Goal: Information Seeking & Learning: Understand process/instructions

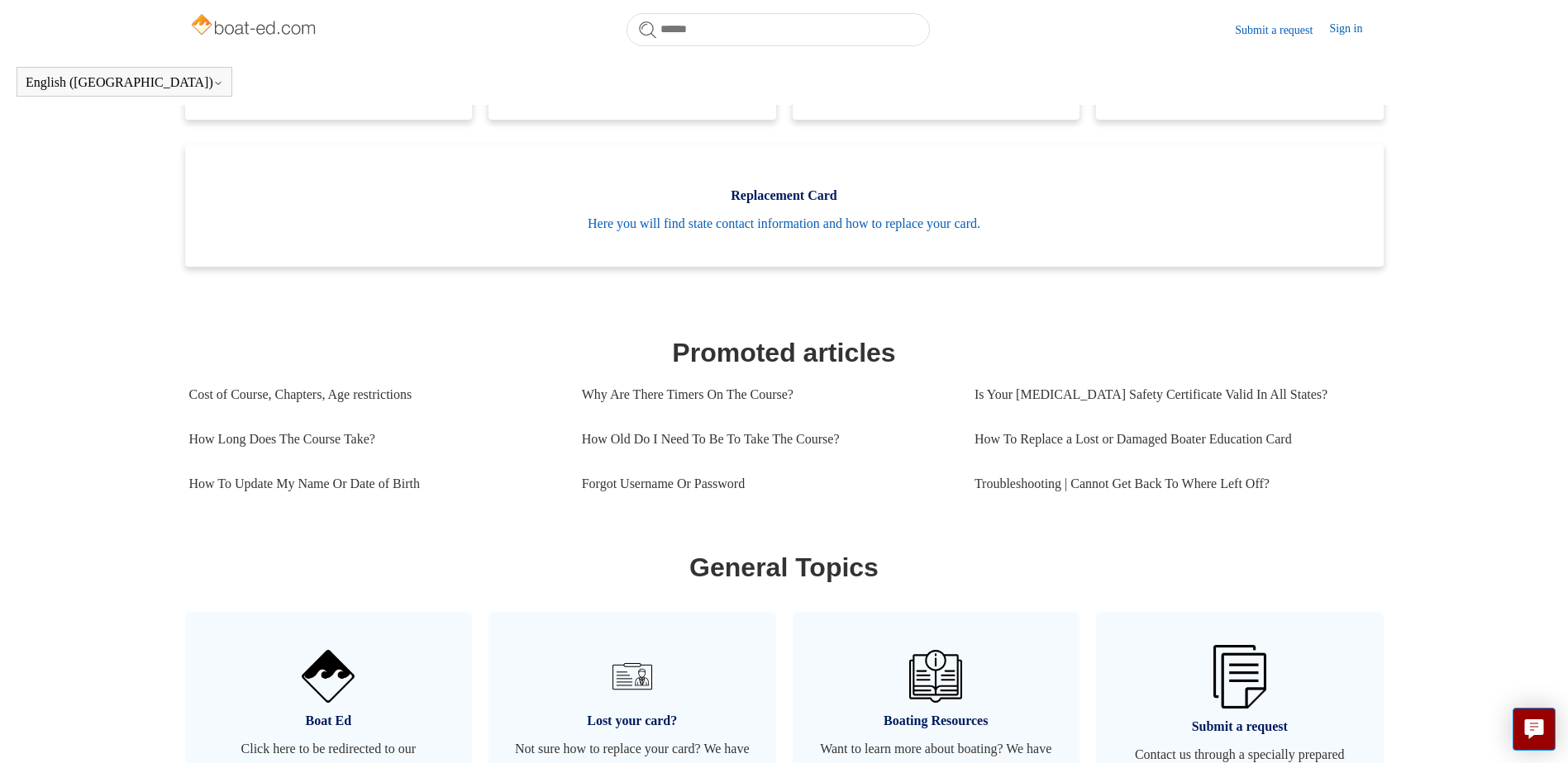
scroll to position [449, 0]
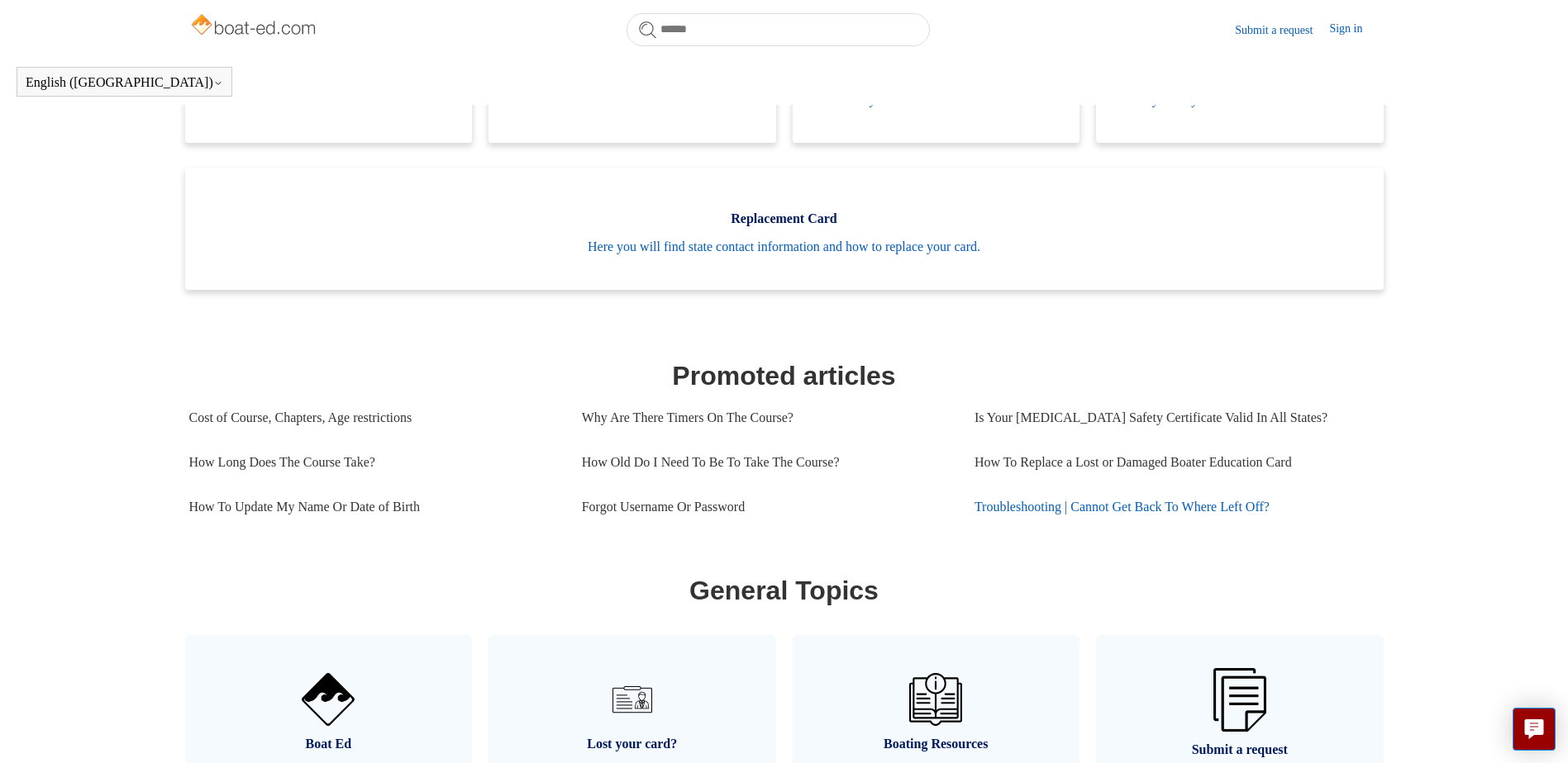
click at [1102, 530] on link "Troubleshooting | Cannot Get Back To Where Left Off?" at bounding box center [1171, 507] width 393 height 45
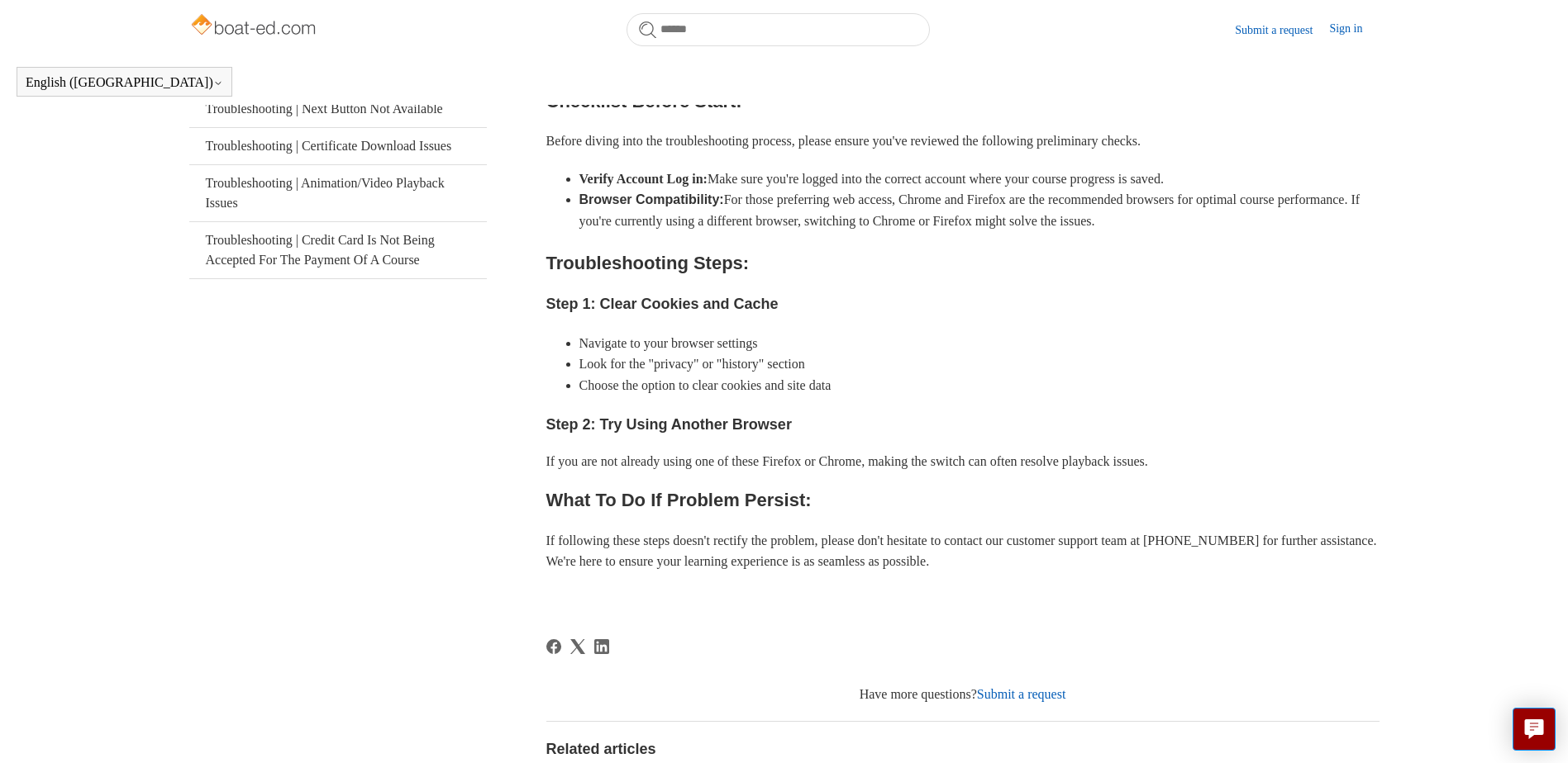
scroll to position [367, 0]
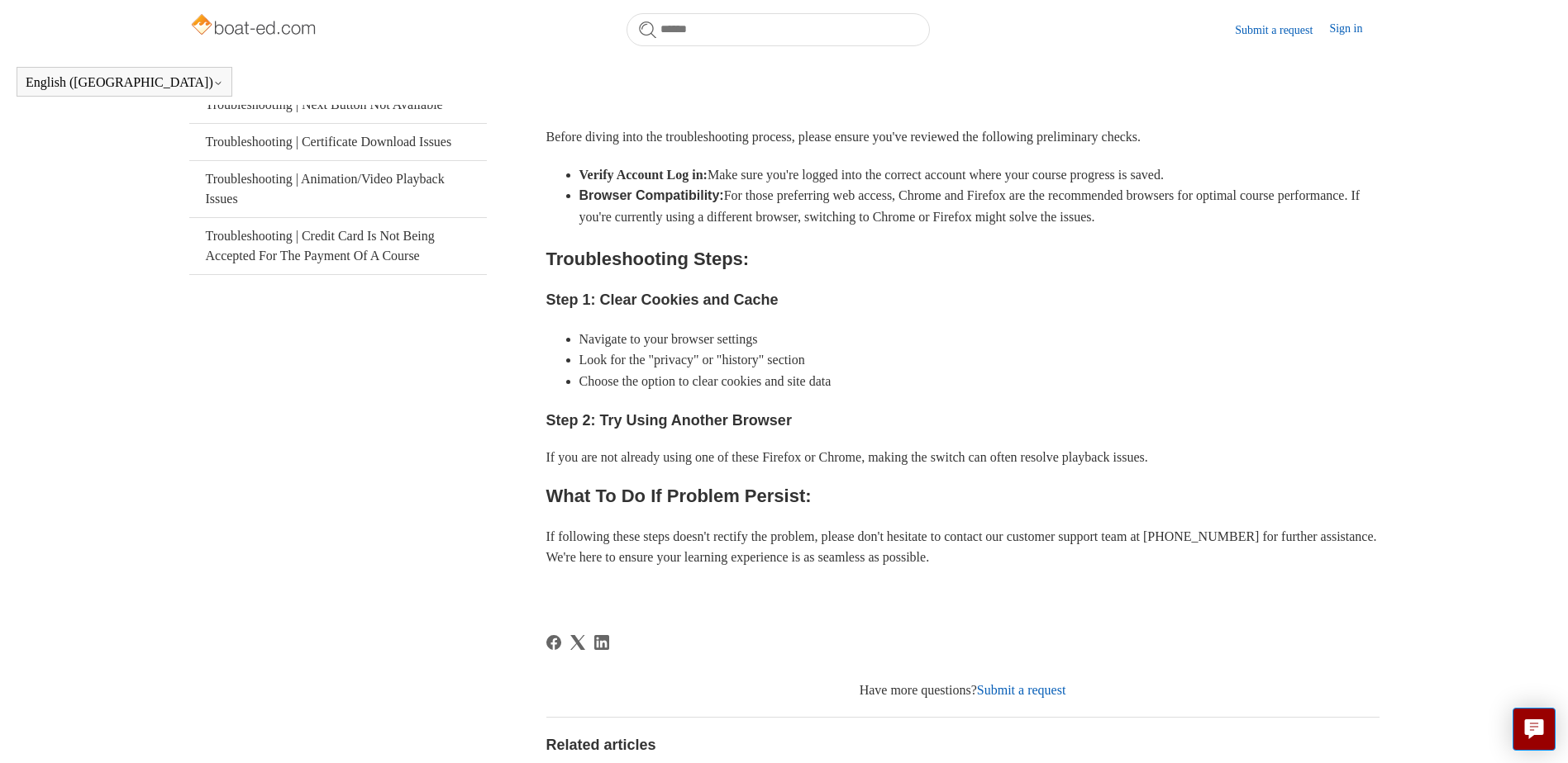
click at [807, 227] on li "Browser Compatibility: For those preferring web access, Chrome and Firefox are …" at bounding box center [980, 205] width 800 height 42
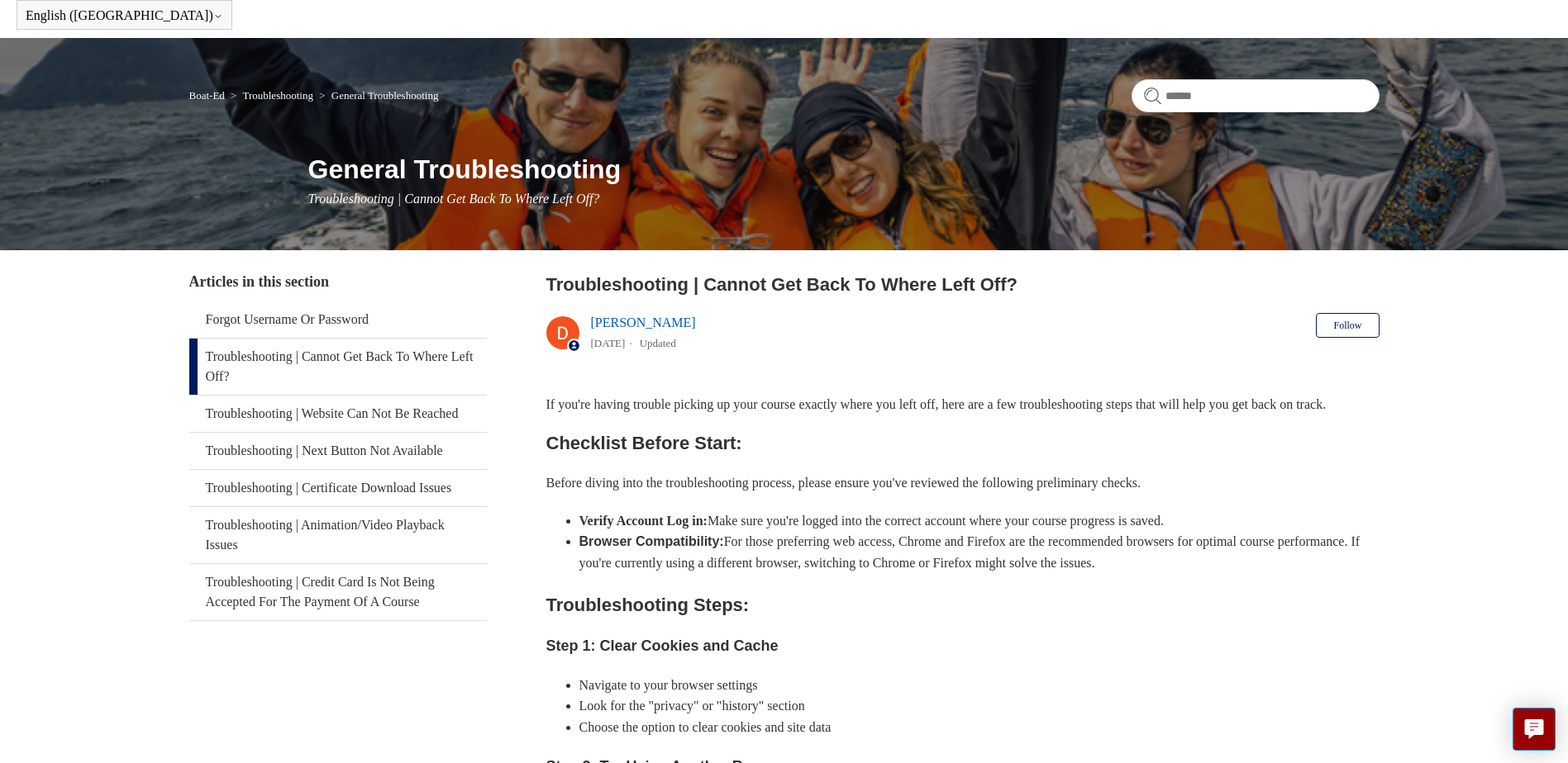
scroll to position [0, 0]
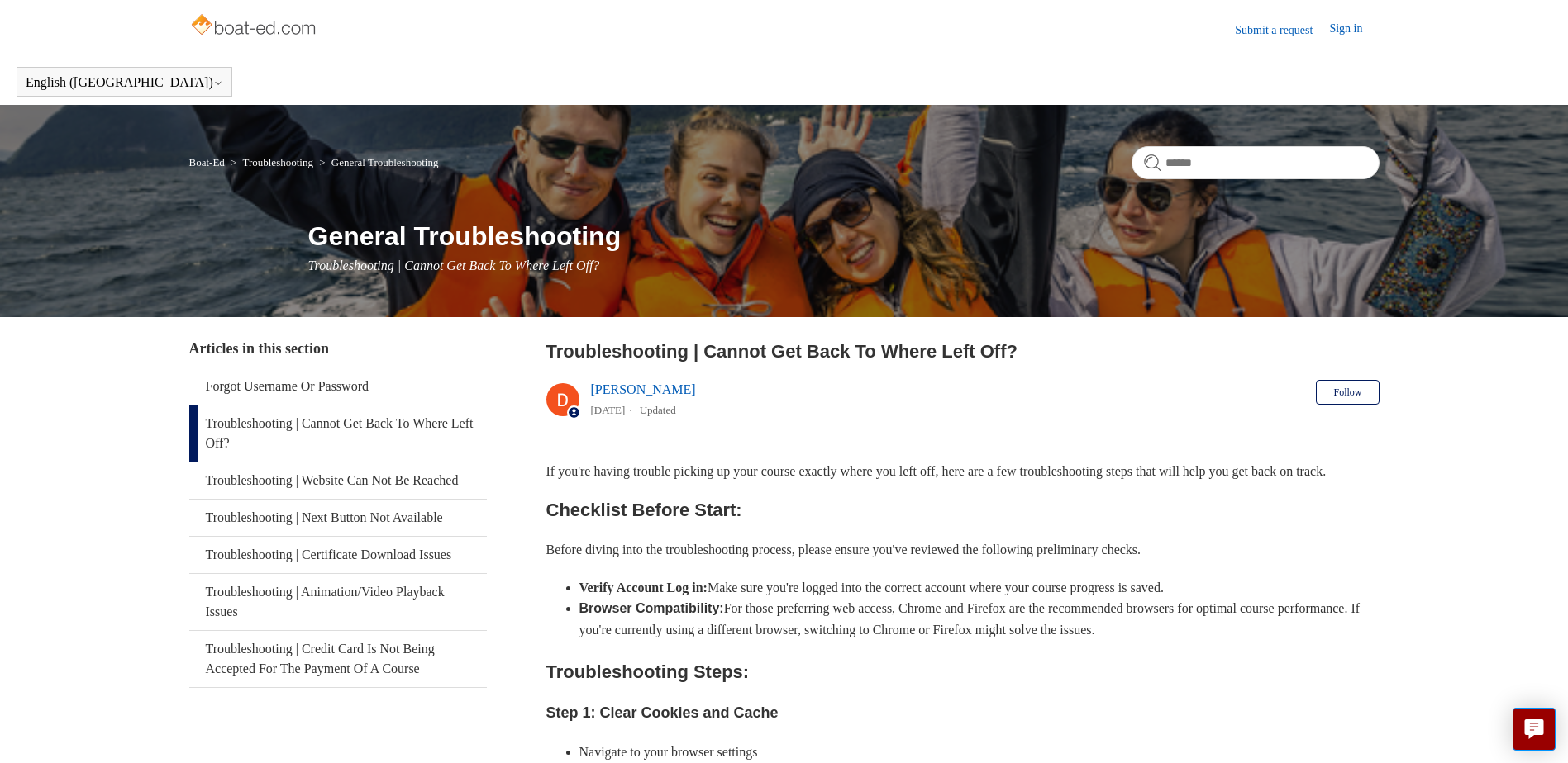
click at [666, 68] on header "English ([GEOGRAPHIC_DATA]) Español [DEMOGRAPHIC_DATA]" at bounding box center [784, 82] width 1568 height 47
click at [1353, 32] on link "Sign in" at bounding box center [1353, 30] width 49 height 20
